Goal: Connect with others: Establish contact or relationships with other users

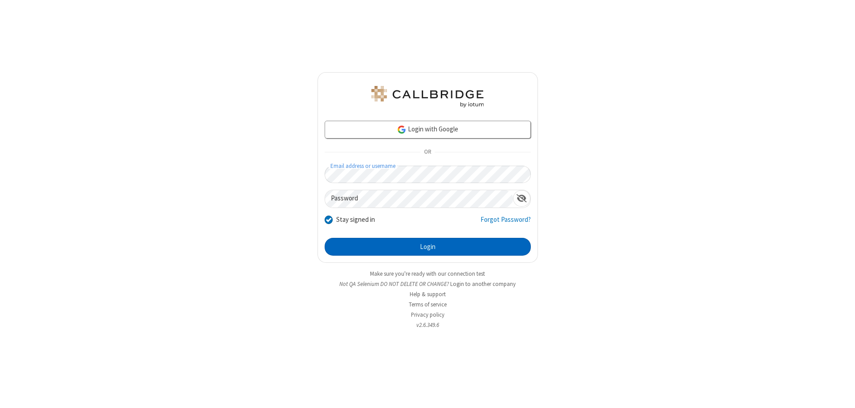
click at [427, 247] on button "Login" at bounding box center [428, 247] width 206 height 18
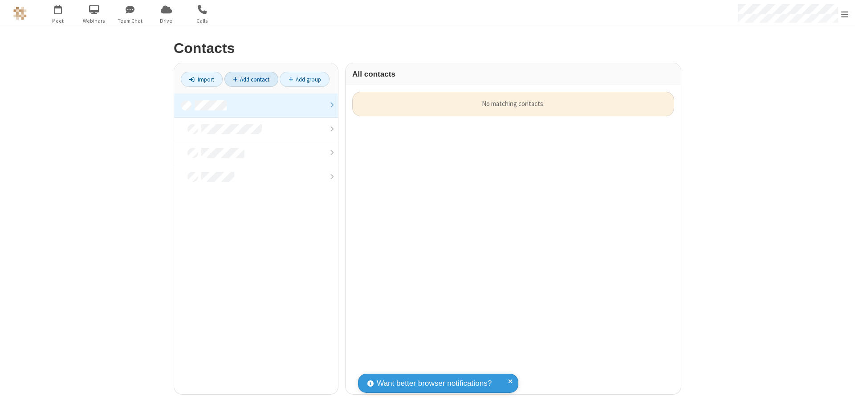
click at [251, 79] on link "Add contact" at bounding box center [251, 79] width 54 height 15
